Goal: Check status: Check status

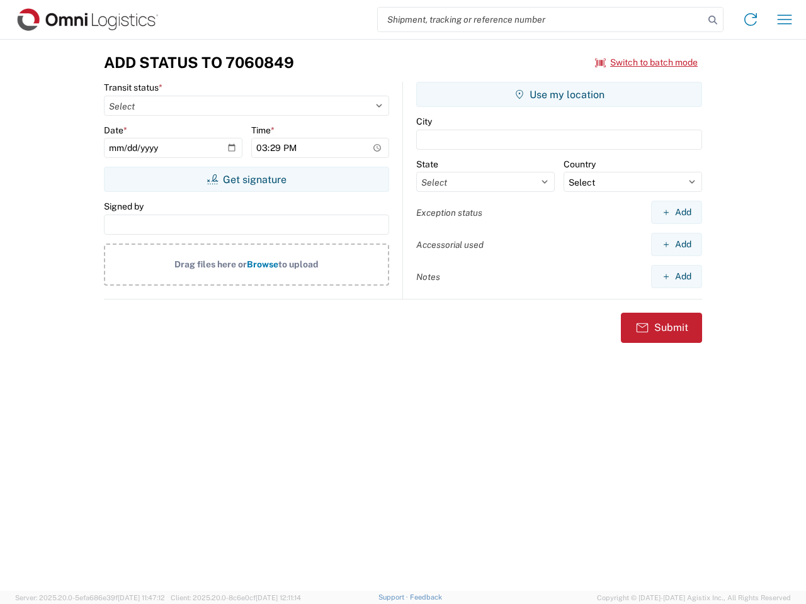
click at [541, 20] on input "search" at bounding box center [541, 20] width 326 height 24
click at [713, 20] on icon at bounding box center [713, 20] width 18 height 18
click at [750, 20] on icon at bounding box center [750, 19] width 20 height 20
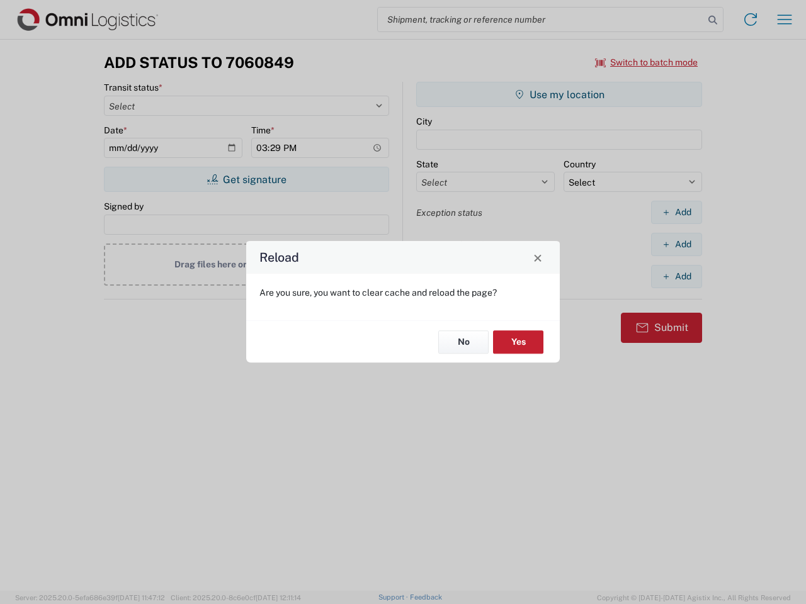
click at [784, 20] on div "Reload Are you sure, you want to clear cache and reload the page? No Yes" at bounding box center [403, 302] width 806 height 604
click at [647, 62] on div "Reload Are you sure, you want to clear cache and reload the page? No Yes" at bounding box center [403, 302] width 806 height 604
click at [246, 179] on div "Reload Are you sure, you want to clear cache and reload the page? No Yes" at bounding box center [403, 302] width 806 height 604
click at [559, 94] on div "Reload Are you sure, you want to clear cache and reload the page? No Yes" at bounding box center [403, 302] width 806 height 604
click at [676, 212] on div "Reload Are you sure, you want to clear cache and reload the page? No Yes" at bounding box center [403, 302] width 806 height 604
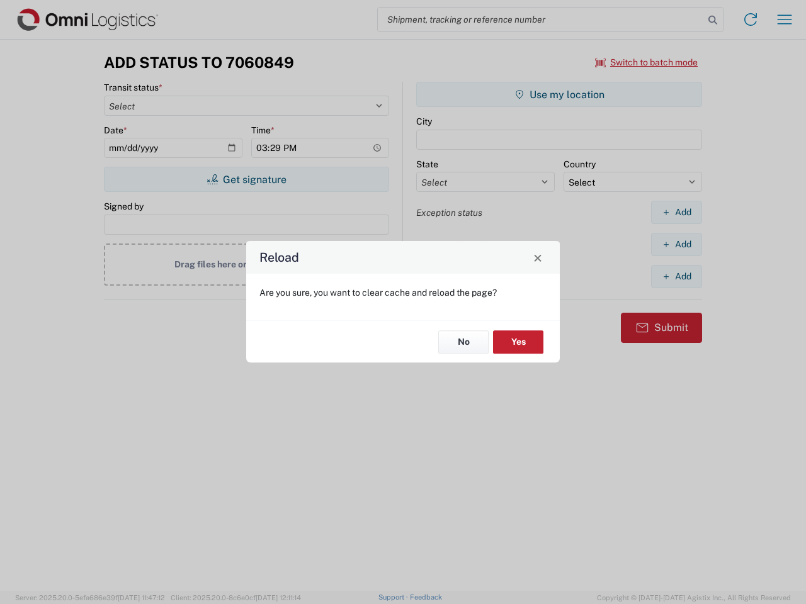
click at [676, 244] on div "Reload Are you sure, you want to clear cache and reload the page? No Yes" at bounding box center [403, 302] width 806 height 604
click at [676, 276] on div "Reload Are you sure, you want to clear cache and reload the page? No Yes" at bounding box center [403, 302] width 806 height 604
